Goal: Task Accomplishment & Management: Manage account settings

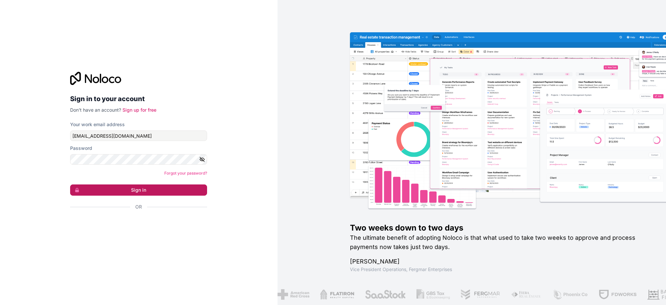
click at [112, 187] on button "Sign in" at bounding box center [138, 189] width 137 height 11
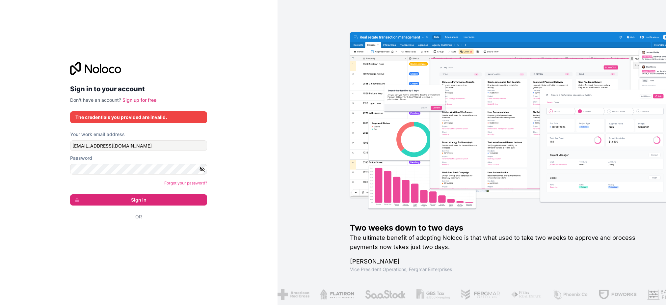
click at [210, 139] on div "Sign in to your account Don't have an account? Sign up for free The credentials…" at bounding box center [138, 152] width 147 height 202
click at [154, 141] on body "Sign in to your account Don't have an account? Sign up for free The credentials…" at bounding box center [333, 177] width 666 height 354
type input "app.giron@scmv.ch"
click at [70, 194] on button "Sign in" at bounding box center [138, 199] width 137 height 11
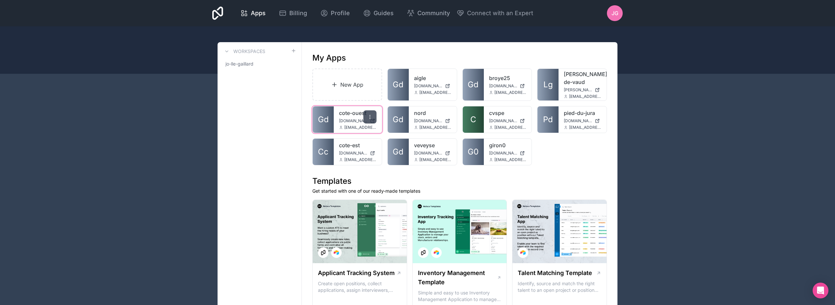
click at [372, 115] on div at bounding box center [369, 116] width 13 height 13
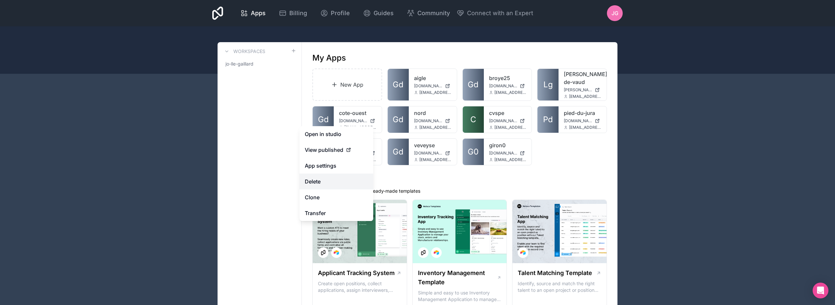
click at [346, 181] on button "Delete" at bounding box center [336, 181] width 74 height 16
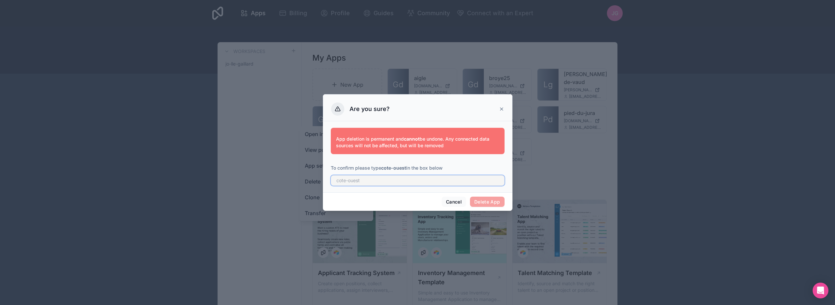
click at [416, 180] on input "text" at bounding box center [418, 180] width 174 height 11
type input "cote-ouest"
click at [486, 198] on button "Delete App" at bounding box center [487, 201] width 35 height 11
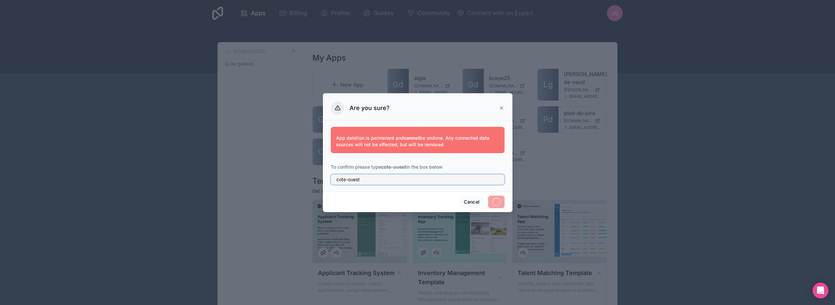
click at [416, 180] on input "cote-ouest" at bounding box center [418, 179] width 174 height 11
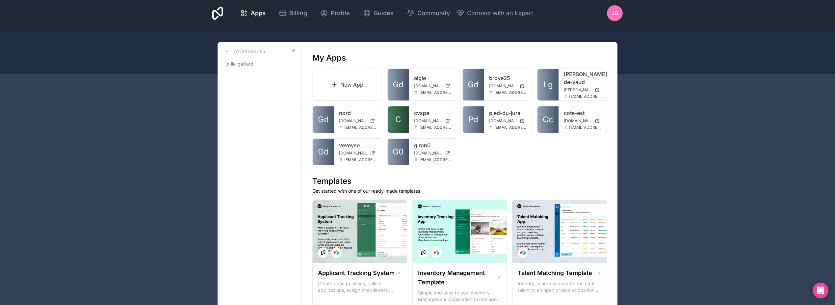
click at [363, 114] on link "nord" at bounding box center [358, 113] width 38 height 8
click at [0, 0] on icon at bounding box center [0, 0] width 0 height 0
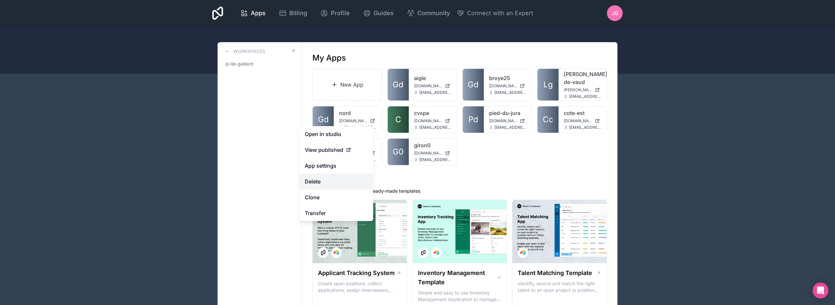
drag, startPoint x: 416, startPoint y: 180, endPoint x: 324, endPoint y: 182, distance: 91.8
click at [324, 182] on button "Delete" at bounding box center [336, 181] width 74 height 16
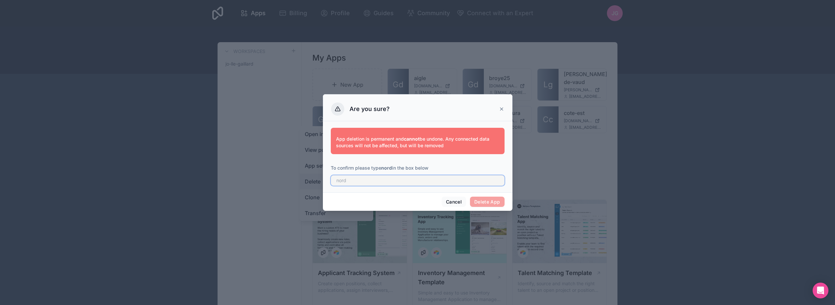
click at [358, 184] on input "text" at bounding box center [418, 180] width 174 height 11
type input "nord"
click at [485, 199] on button "Delete App" at bounding box center [487, 201] width 35 height 11
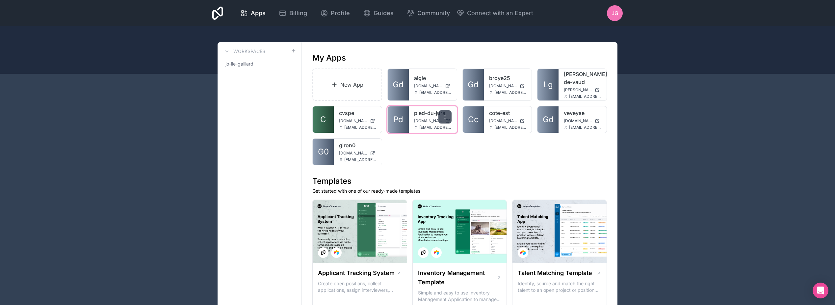
click at [443, 114] on icon at bounding box center [444, 116] width 5 height 5
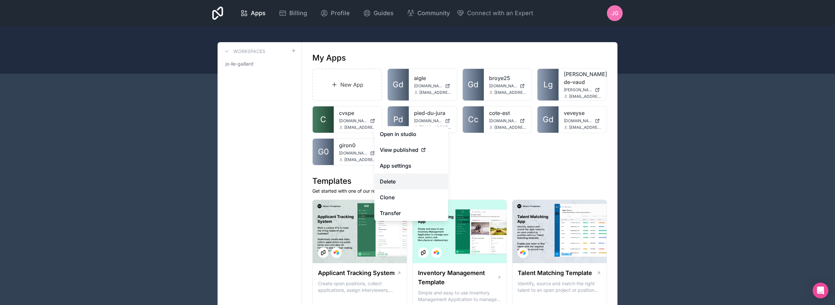
click at [415, 180] on button "Delete" at bounding box center [411, 181] width 74 height 16
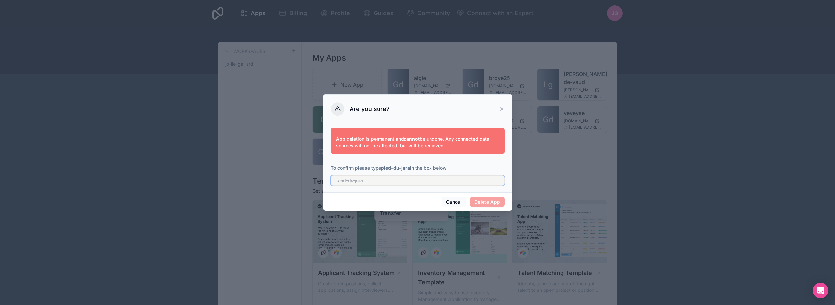
click at [409, 181] on input "text" at bounding box center [418, 180] width 174 height 11
type input "pied-du-jura"
click at [488, 204] on button "Delete App" at bounding box center [487, 201] width 35 height 11
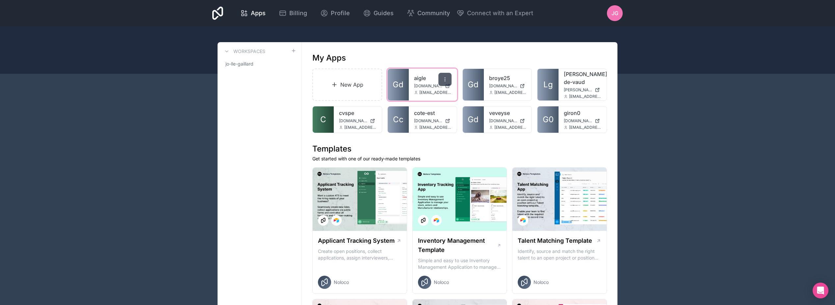
click at [446, 79] on icon at bounding box center [444, 79] width 5 height 5
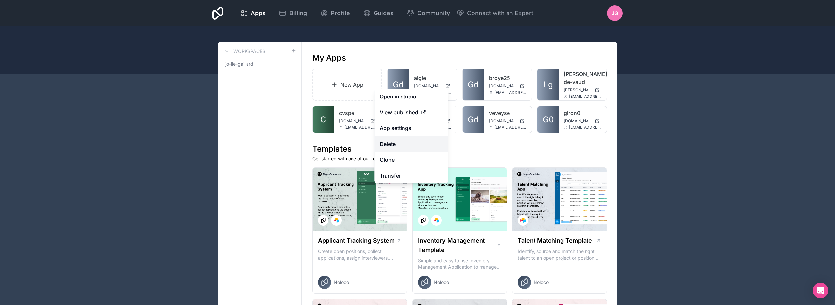
click at [413, 141] on button "Delete" at bounding box center [411, 144] width 74 height 16
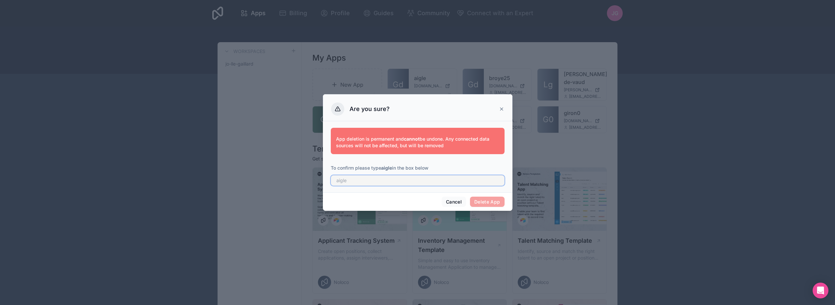
click at [372, 182] on input "text" at bounding box center [418, 180] width 174 height 11
type input "aigle"
click at [481, 200] on button "Delete App" at bounding box center [487, 201] width 35 height 11
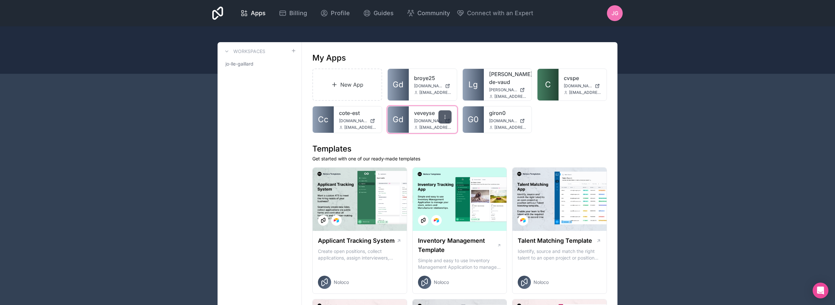
click at [444, 115] on icon at bounding box center [444, 115] width 0 height 0
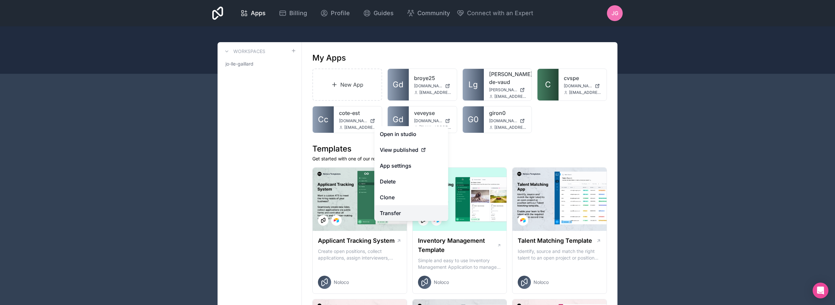
click at [414, 209] on link "Transfer" at bounding box center [411, 213] width 74 height 16
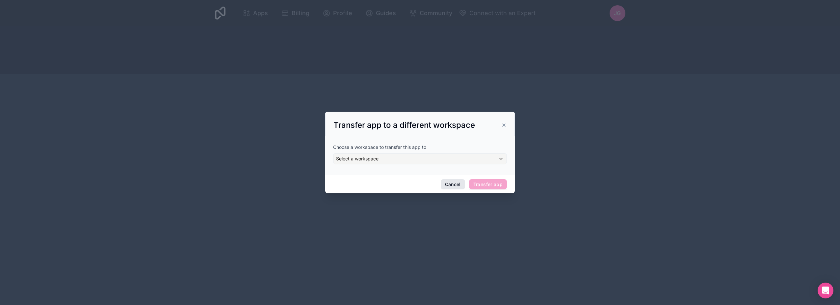
click at [449, 183] on button "Cancel" at bounding box center [453, 184] width 24 height 11
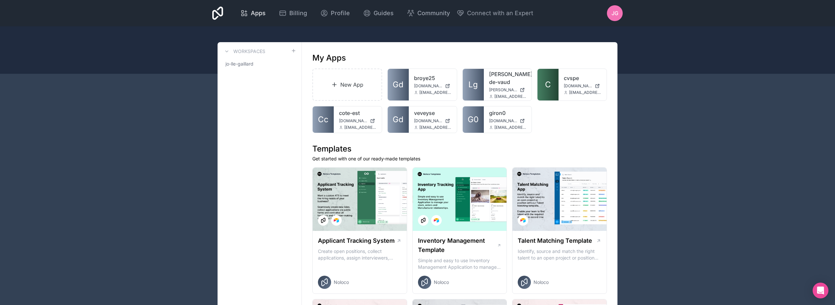
click at [261, 13] on span "Apps" at bounding box center [258, 13] width 15 height 9
click at [443, 118] on icon at bounding box center [444, 116] width 5 height 5
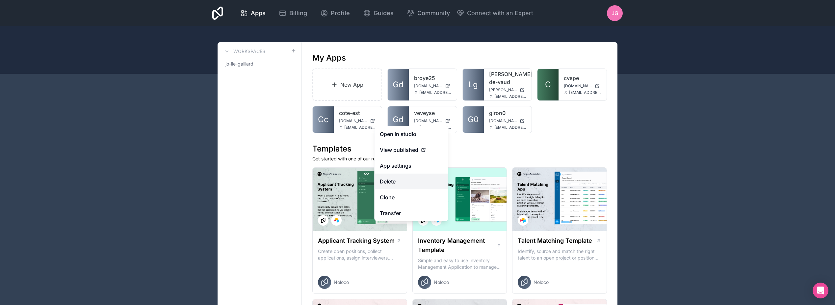
click at [414, 177] on button "Delete" at bounding box center [411, 181] width 74 height 16
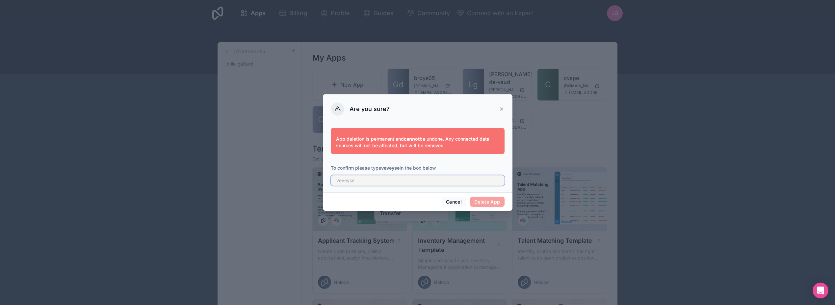
click at [420, 182] on input "text" at bounding box center [418, 180] width 174 height 11
type input "veveyse"
click at [493, 199] on button "Delete App" at bounding box center [487, 201] width 35 height 11
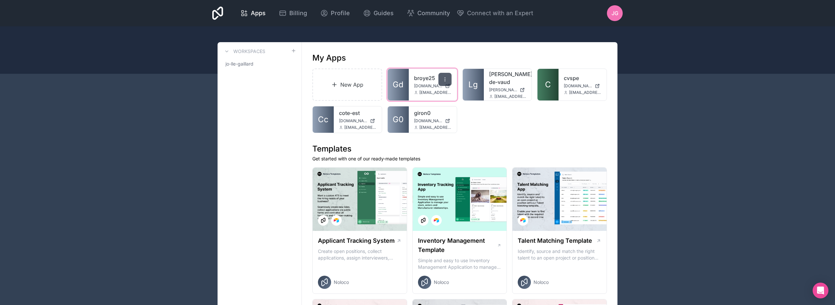
click at [443, 82] on icon at bounding box center [444, 79] width 5 height 5
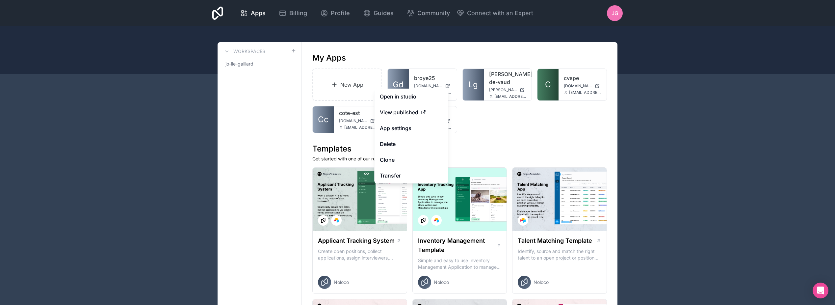
click at [500, 110] on div "New App Gd broye25 broye25.noloco.co app.giron@scmv.ch Lg lavaux-gros-de-vaud l…" at bounding box center [459, 100] width 294 height 64
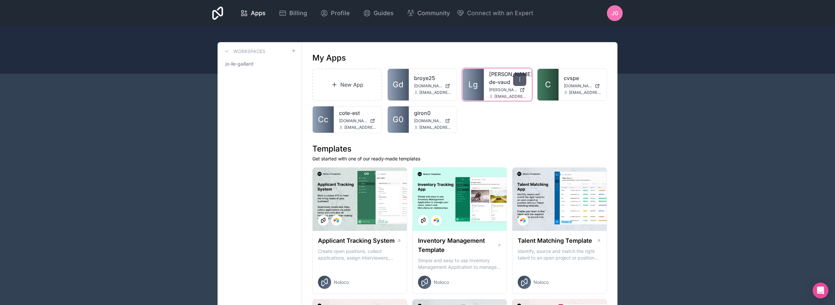
click at [517, 81] on icon at bounding box center [519, 79] width 5 height 5
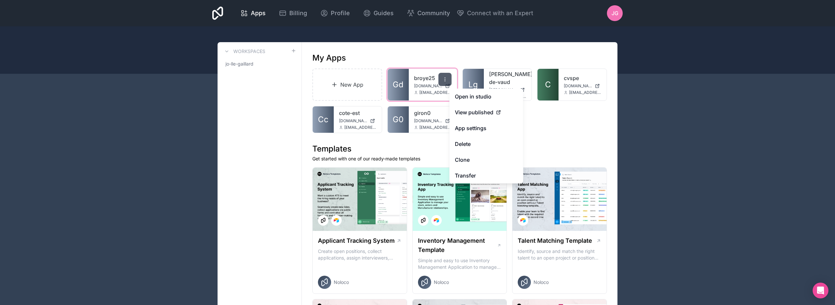
click at [449, 81] on div at bounding box center [444, 79] width 13 height 13
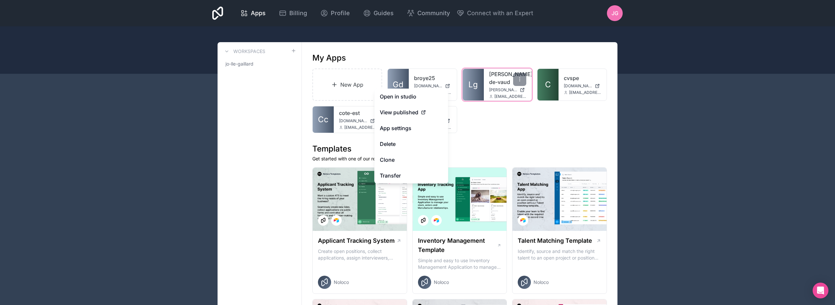
click at [502, 78] on link "lavaux-gros-de-vaud" at bounding box center [508, 78] width 38 height 16
